Goal: Information Seeking & Learning: Check status

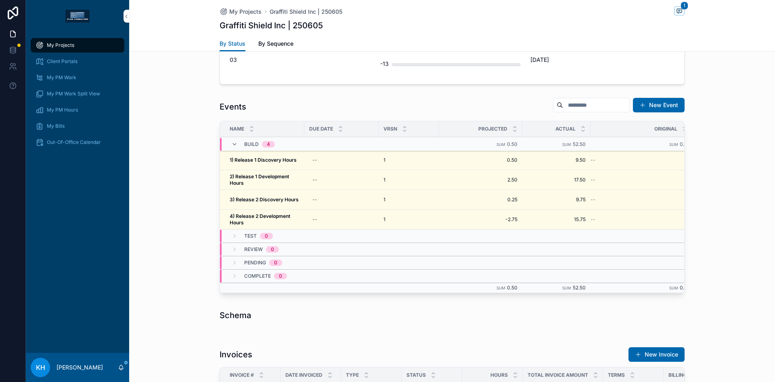
scroll to position [688, 0]
click at [266, 215] on strong "4) Release 2 Development Hours" at bounding box center [261, 219] width 62 height 13
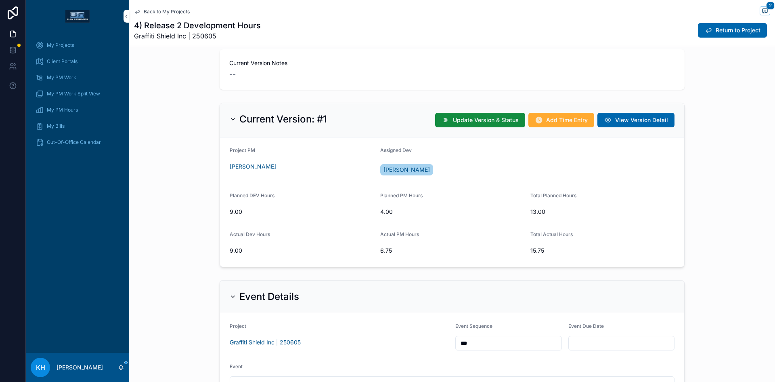
scroll to position [167, 0]
click at [715, 34] on button "Return to Project" at bounding box center [732, 30] width 69 height 15
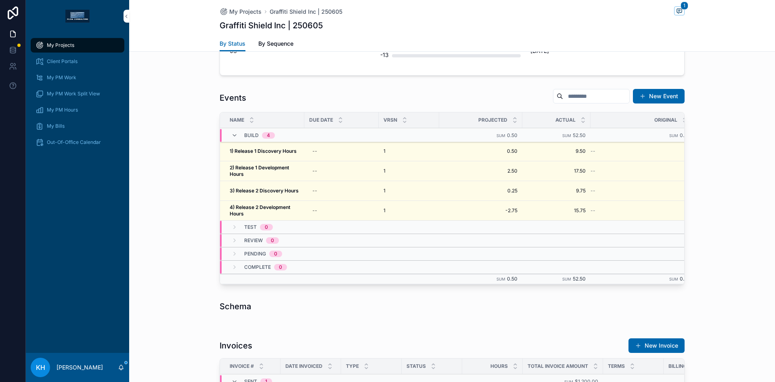
scroll to position [697, 0]
click at [266, 209] on strong "4) Release 2 Development Hours" at bounding box center [261, 210] width 62 height 13
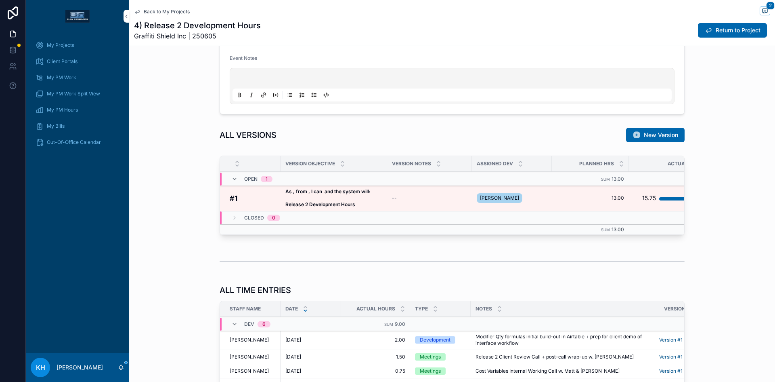
scroll to position [532, 0]
click at [380, 205] on td "As , from , I can and the system will: Release 2 Development Hours As , from , …" at bounding box center [334, 198] width 107 height 26
click at [393, 199] on span "--" at bounding box center [394, 198] width 5 height 6
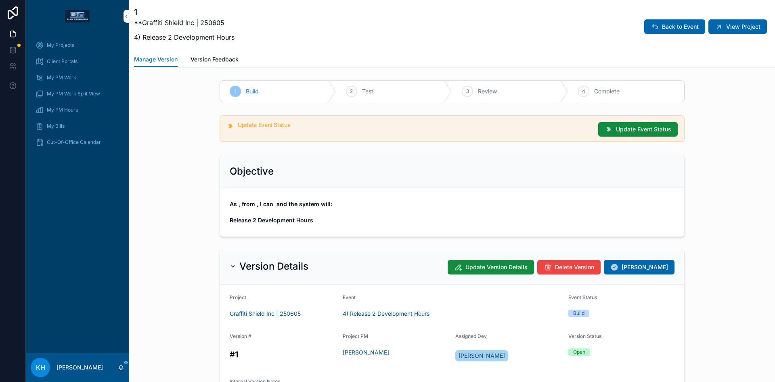
click at [674, 30] on span "Back to Event" at bounding box center [680, 27] width 37 height 8
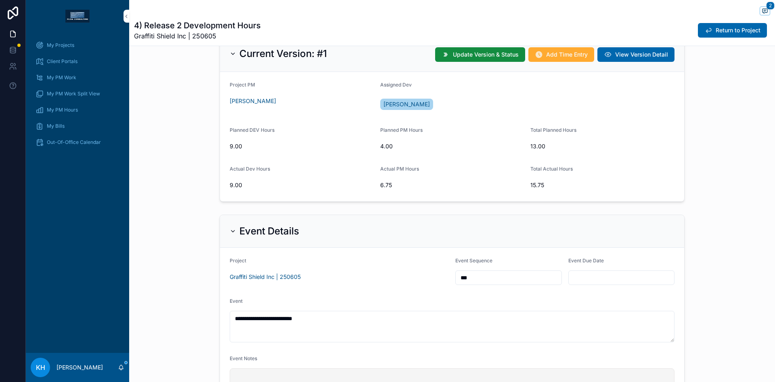
scroll to position [233, 0]
click at [723, 33] on span "Return to Project" at bounding box center [738, 30] width 45 height 8
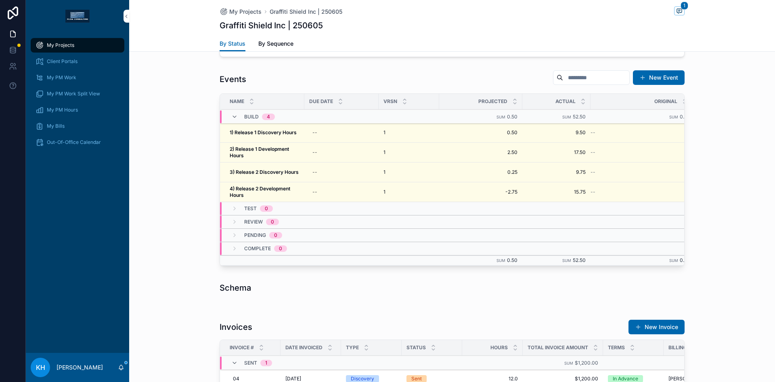
scroll to position [717, 0]
click at [271, 174] on strong "3) Release 2 Discovery Hours" at bounding box center [264, 171] width 69 height 6
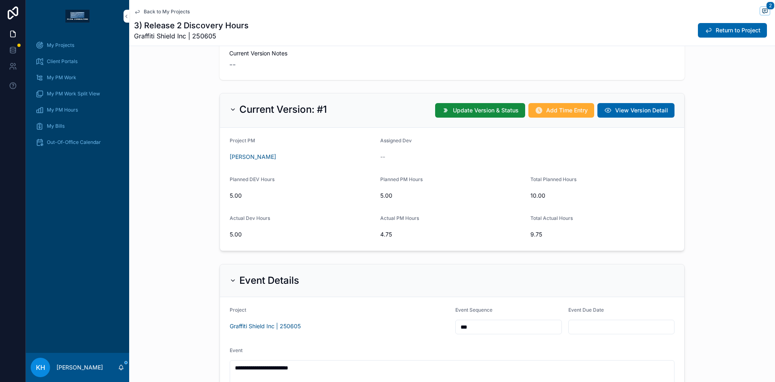
scroll to position [145, 0]
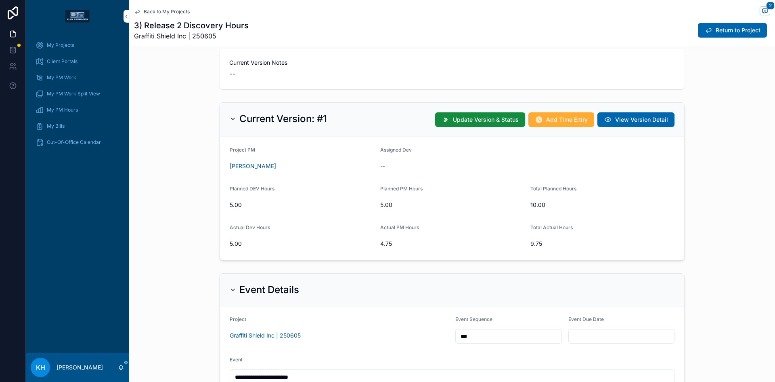
click at [721, 29] on span "Return to Project" at bounding box center [738, 30] width 45 height 8
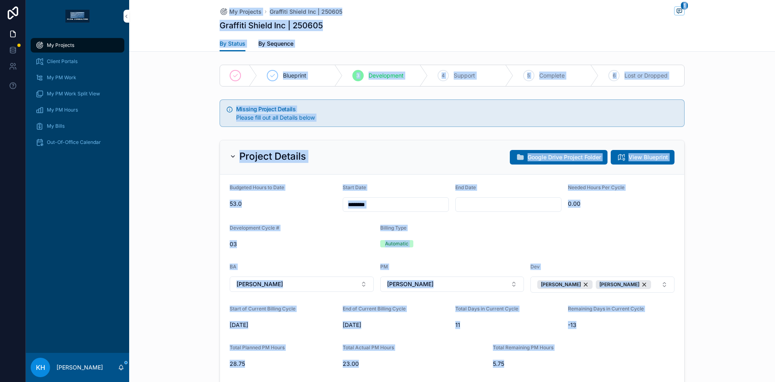
click at [149, 69] on div "Blueprint 3 Development 4 Support 5 Complete 6 Lost or Dropped" at bounding box center [452, 75] width 646 height 28
